Goal: Information Seeking & Learning: Learn about a topic

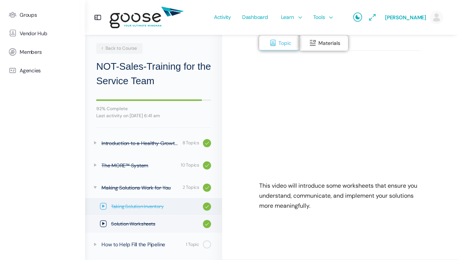
scroll to position [113, 0]
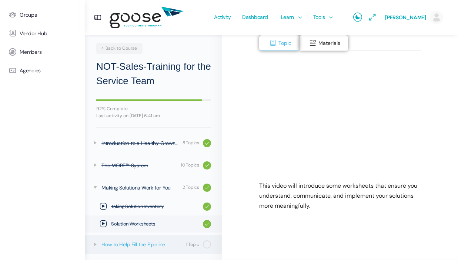
click at [146, 243] on div "How to Help Fill the Pipeline" at bounding box center [142, 244] width 82 height 8
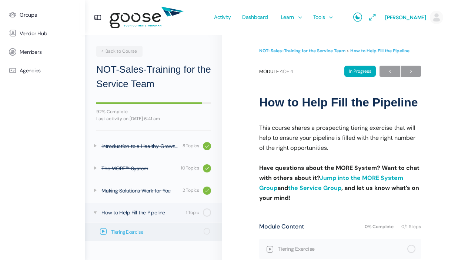
click at [138, 235] on span "Tiering Exercise" at bounding box center [155, 231] width 88 height 7
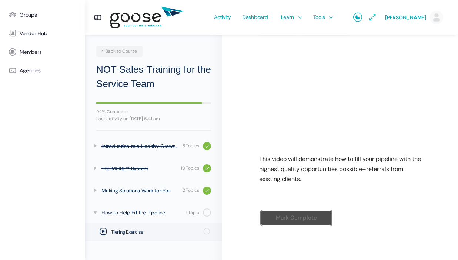
scroll to position [131, 0]
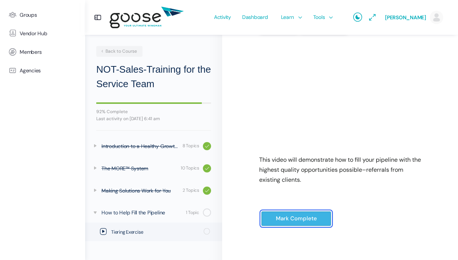
click at [305, 224] on input "Mark Complete" at bounding box center [296, 218] width 70 height 15
